Goal: Task Accomplishment & Management: Manage account settings

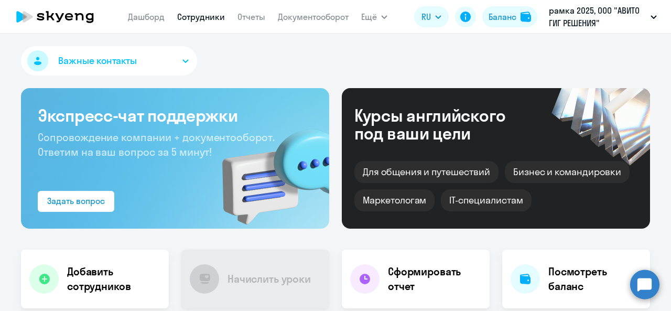
click at [205, 20] on link "Сотрудники" at bounding box center [201, 17] width 48 height 10
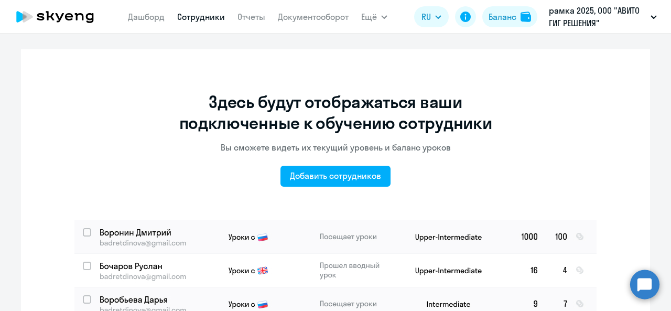
click at [587, 26] on p "рамка 2025, ООО "АВИТО ГИГ РЕШЕНИЯ"" at bounding box center [598, 16] width 98 height 25
click at [586, 27] on p "рамка 2025, ООО "АВИТО ГИГ РЕШЕНИЯ"" at bounding box center [598, 16] width 98 height 25
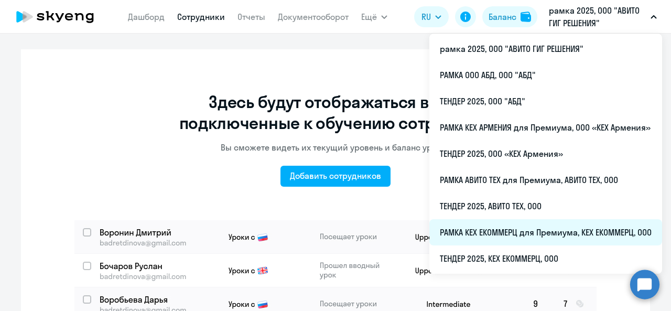
click at [533, 239] on li "РАМКА КЕХ ЕКОММЕРЦ для Премиума, КЕХ ЕКОММЕРЦ, ООО" at bounding box center [546, 232] width 233 height 26
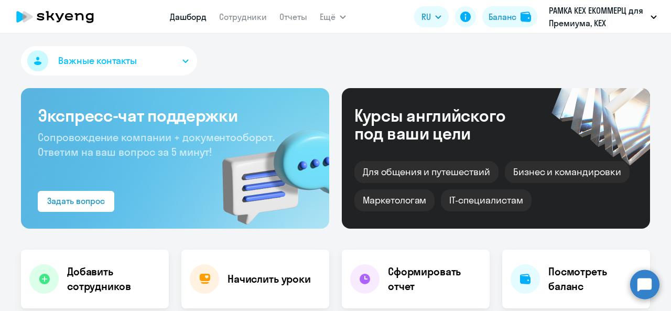
select select "30"
click at [240, 24] on nav "Дашборд Сотрудники Отчеты" at bounding box center [238, 16] width 137 height 21
click at [235, 20] on link "Сотрудники" at bounding box center [243, 17] width 48 height 10
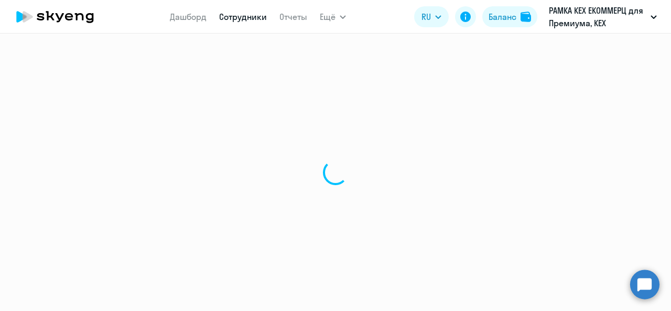
select select "30"
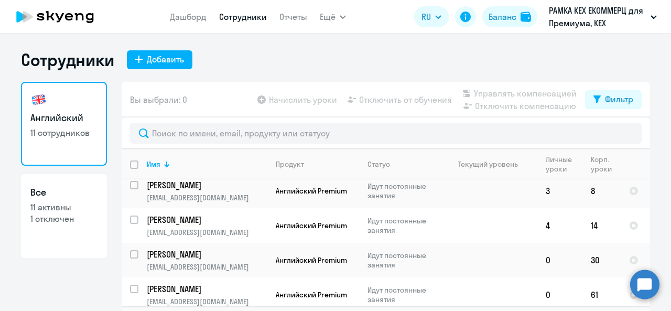
scroll to position [56, 0]
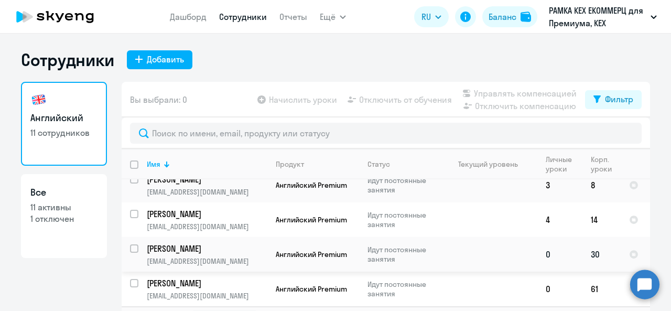
click at [190, 243] on p "[PERSON_NAME]" at bounding box center [206, 249] width 119 height 12
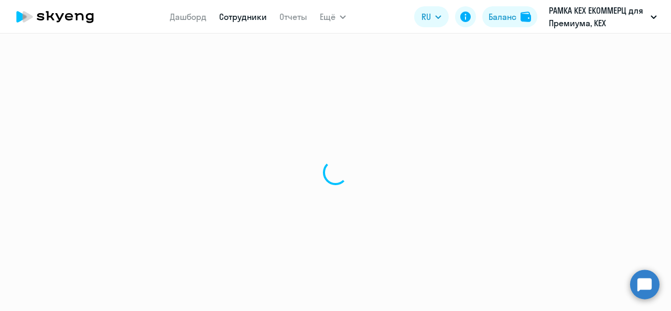
select select "english"
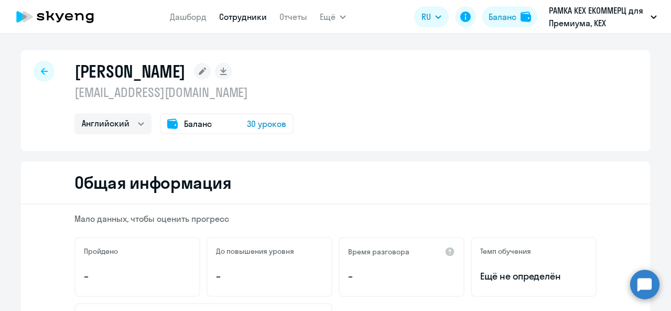
click at [261, 125] on span "30 уроков" at bounding box center [266, 123] width 39 height 13
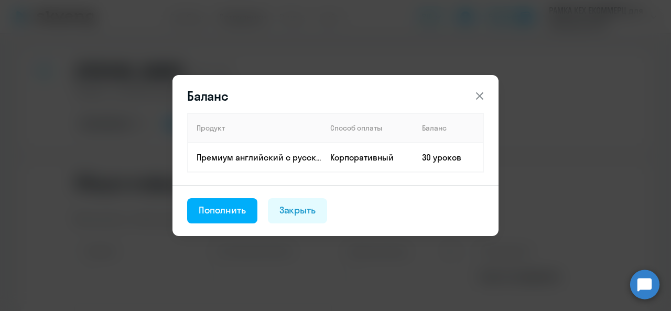
click at [135, 151] on div "Баланс Продукт Способ оплаты Баланс Премиум [DEMOGRAPHIC_DATA] с русскоговорящи…" at bounding box center [336, 155] width 508 height 254
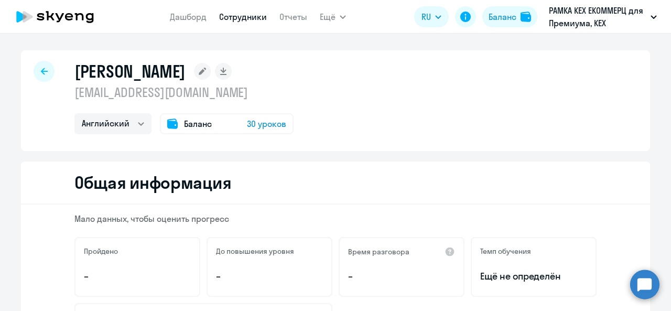
click at [184, 127] on span "Баланс" at bounding box center [198, 123] width 28 height 13
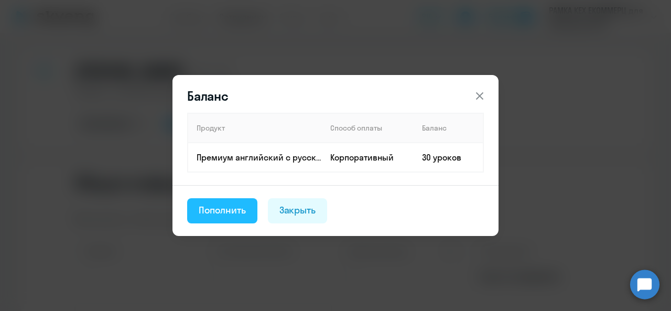
click at [227, 209] on div "Пополнить" at bounding box center [222, 211] width 47 height 14
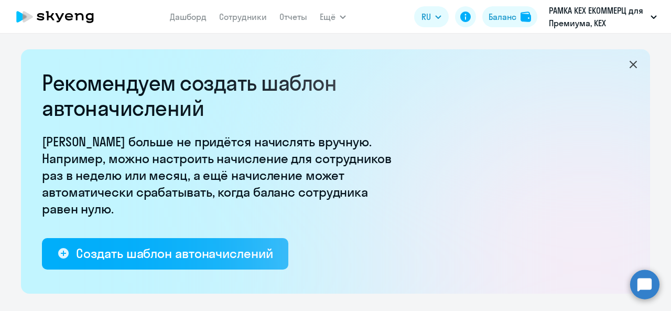
select select "10"
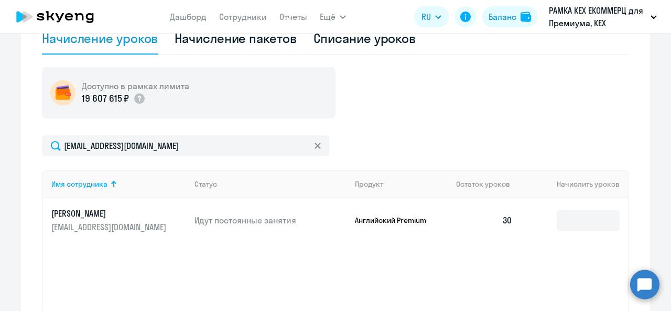
scroll to position [419, 0]
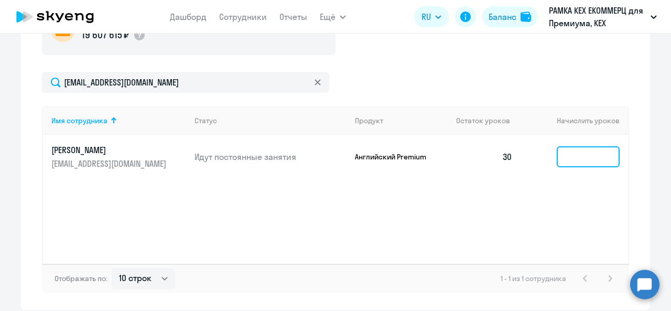
click at [571, 160] on input at bounding box center [588, 156] width 63 height 21
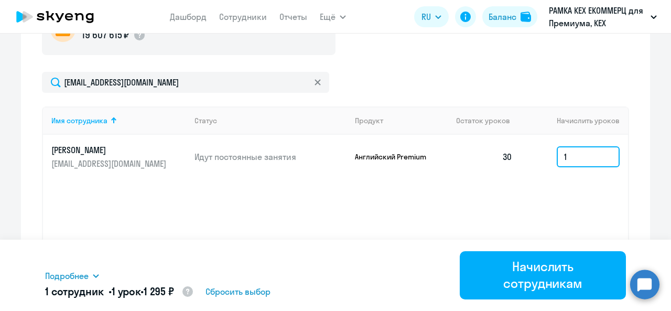
type input "1"
